Goal: Manage account settings

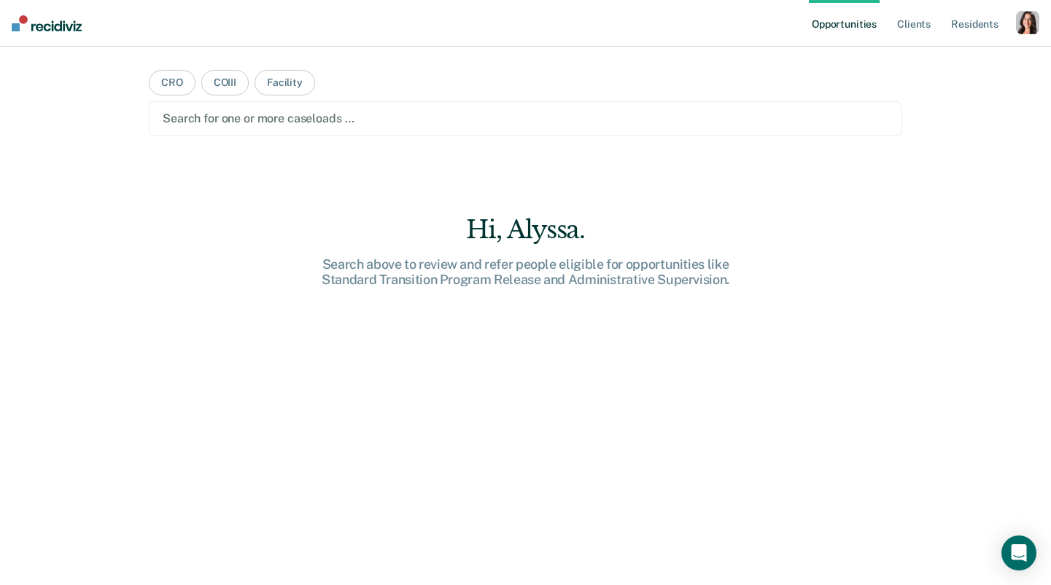
click at [1024, 23] on div "button" at bounding box center [1027, 22] width 23 height 23
click at [923, 54] on link "Profile" at bounding box center [968, 59] width 117 height 12
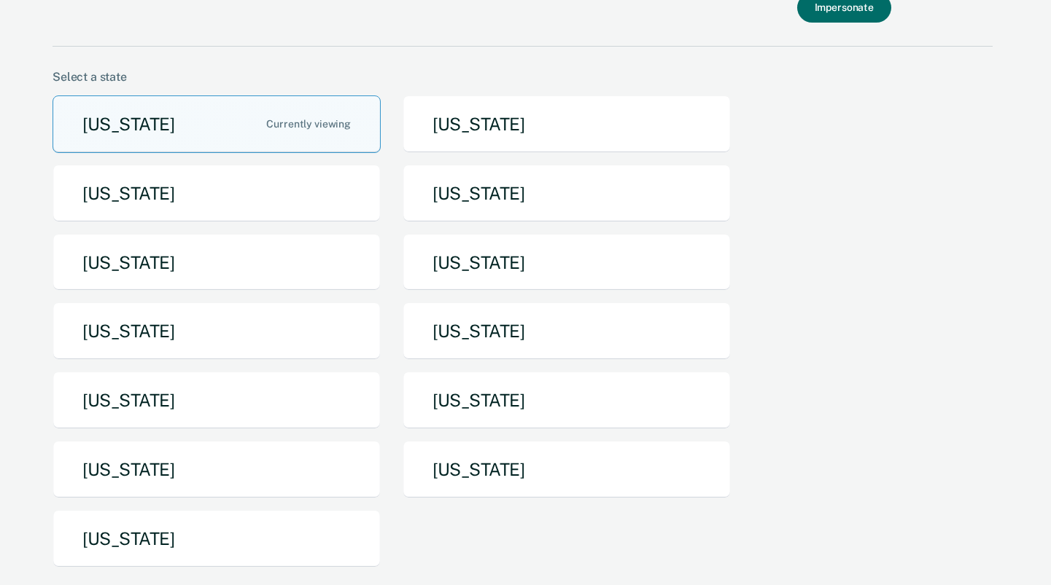
scroll to position [87, 0]
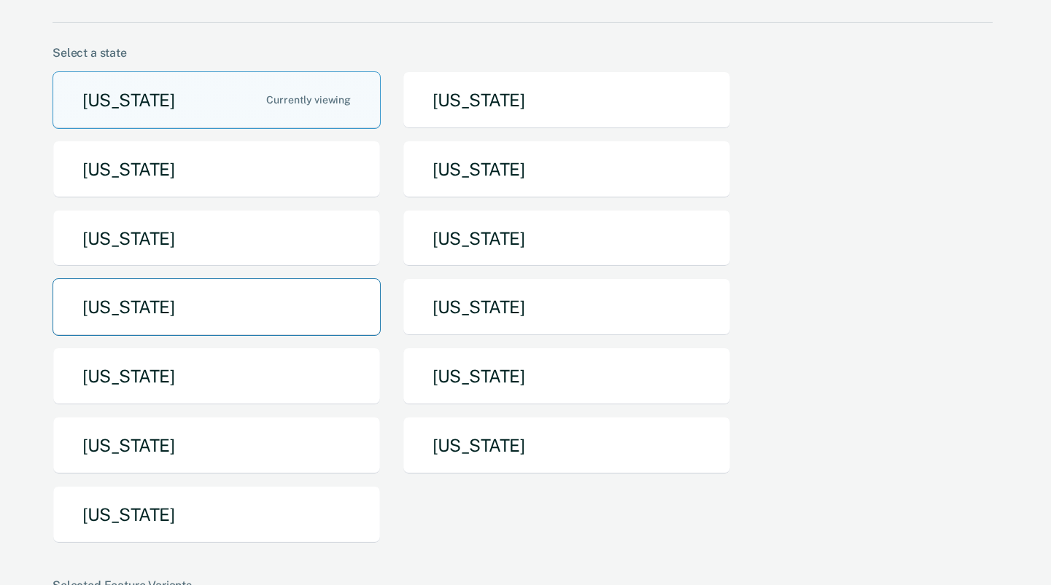
click at [220, 322] on button "[US_STATE]" at bounding box center [216, 307] width 328 height 58
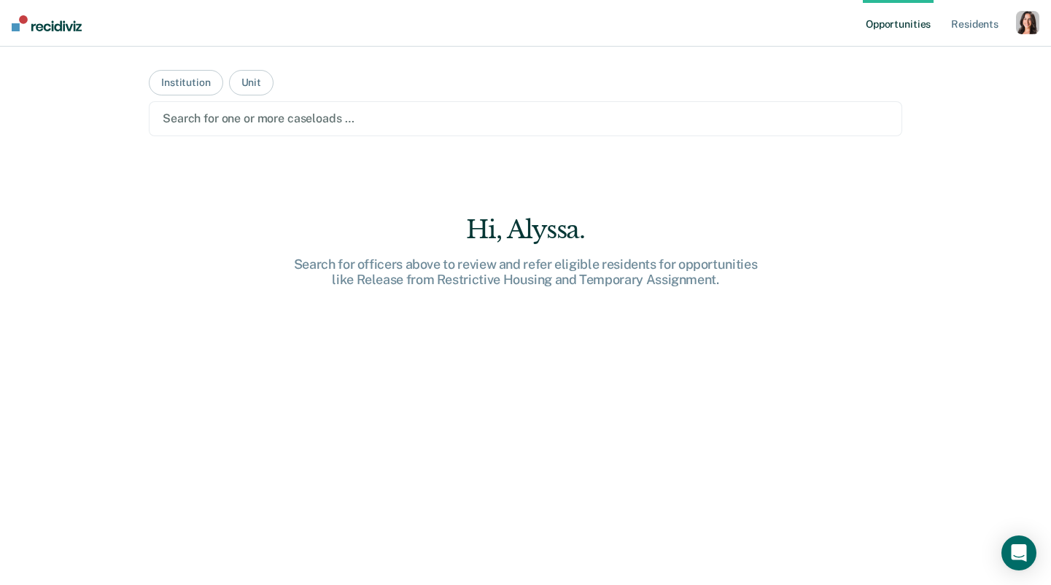
click at [259, 114] on div at bounding box center [525, 118] width 725 height 17
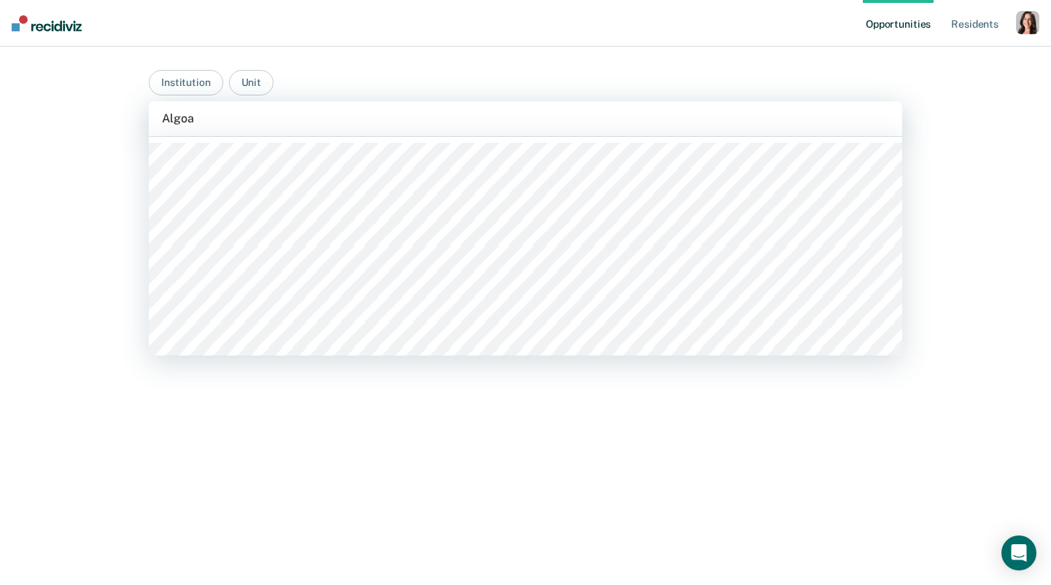
type input "Algoa"
